Goal: Find specific page/section: Find specific page/section

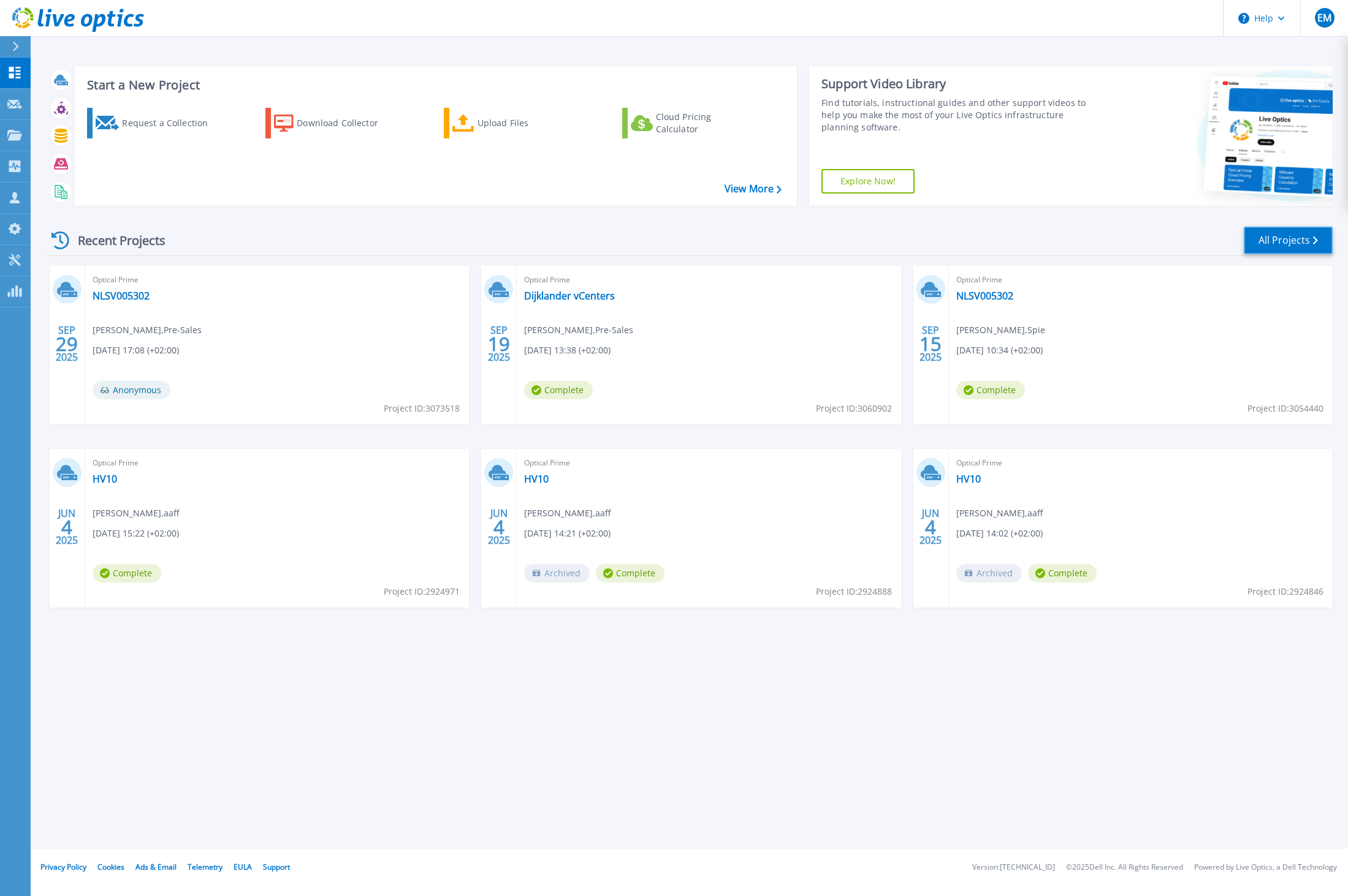
click at [1274, 243] on link "All Projects" at bounding box center [1288, 241] width 89 height 27
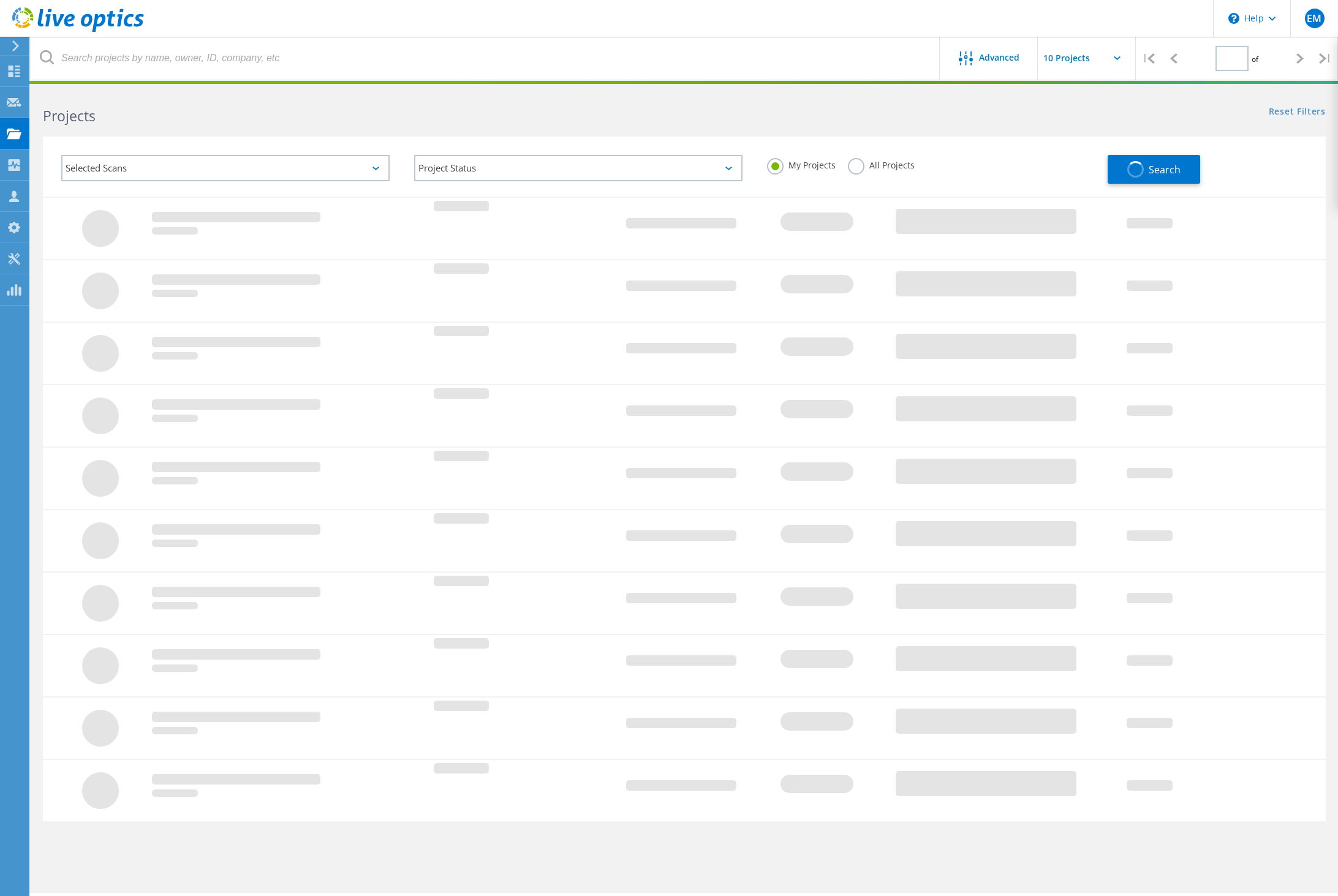
type input "1"
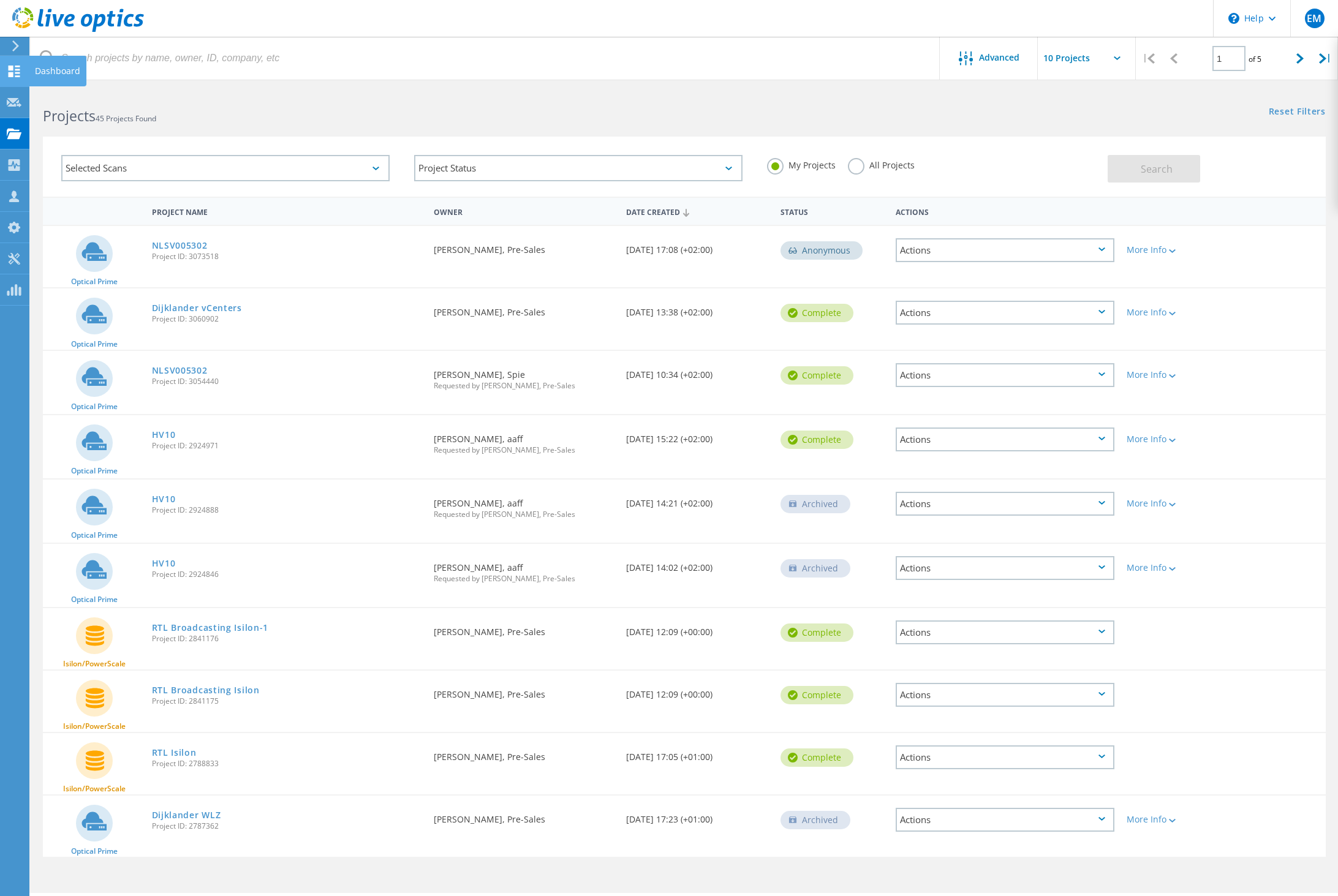
click at [10, 75] on use at bounding box center [15, 72] width 12 height 12
